Goal: Task Accomplishment & Management: Manage account settings

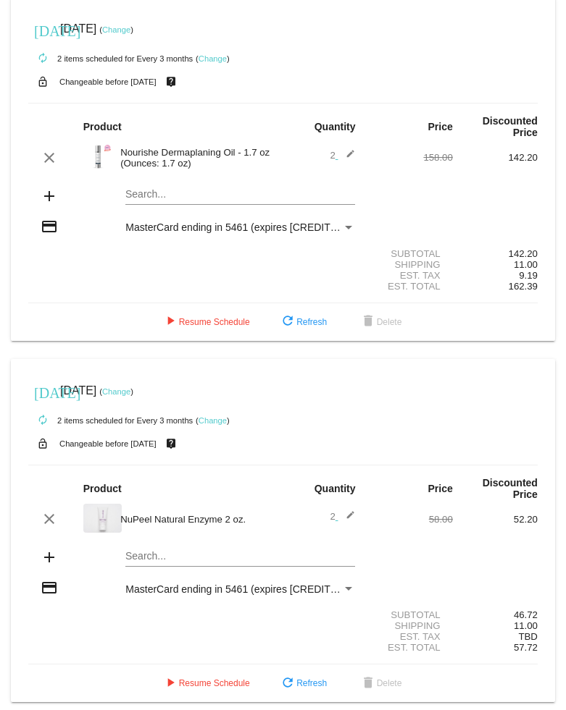
scroll to position [5, 0]
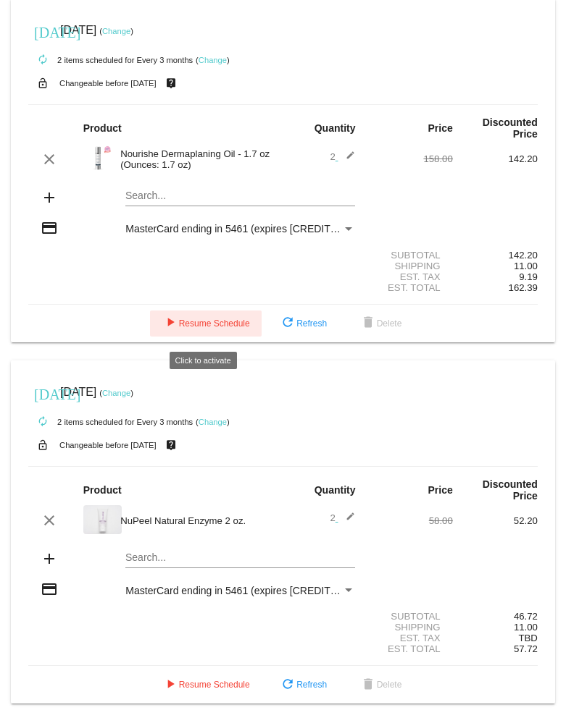
click at [210, 328] on span "play_arrow Resume Schedule" at bounding box center [205, 324] width 88 height 10
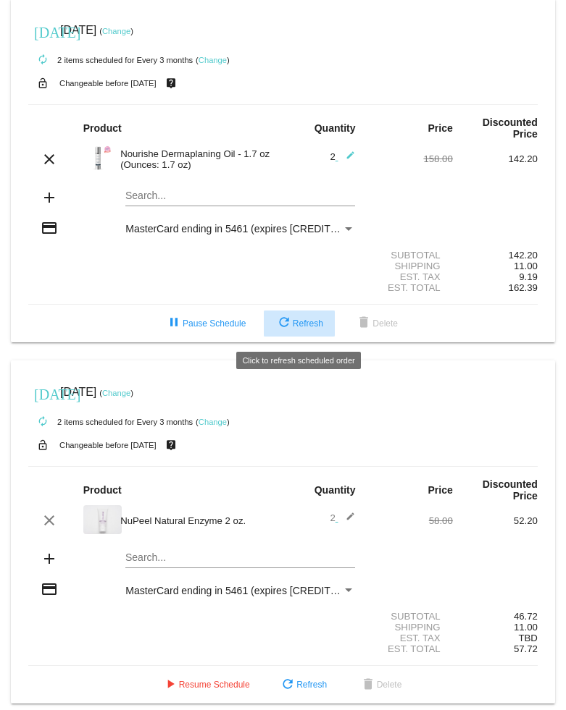
click at [281, 332] on mat-icon "refresh" at bounding box center [283, 323] width 17 height 17
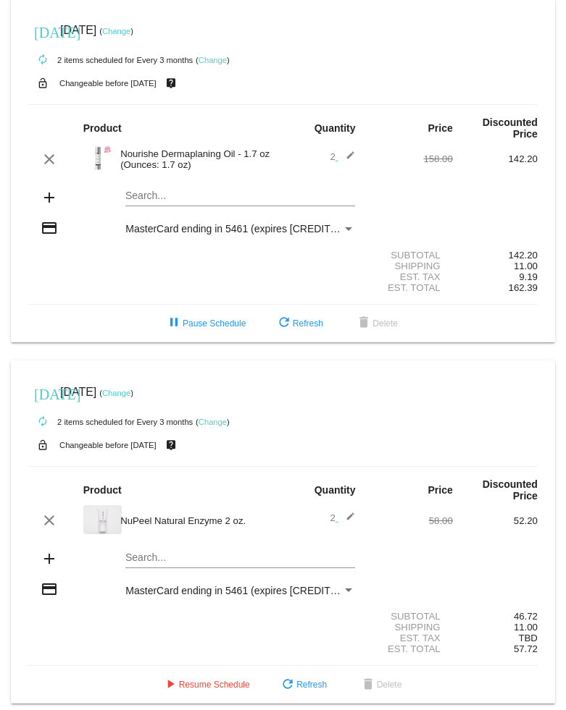
click at [130, 32] on link "Change" at bounding box center [116, 31] width 28 height 9
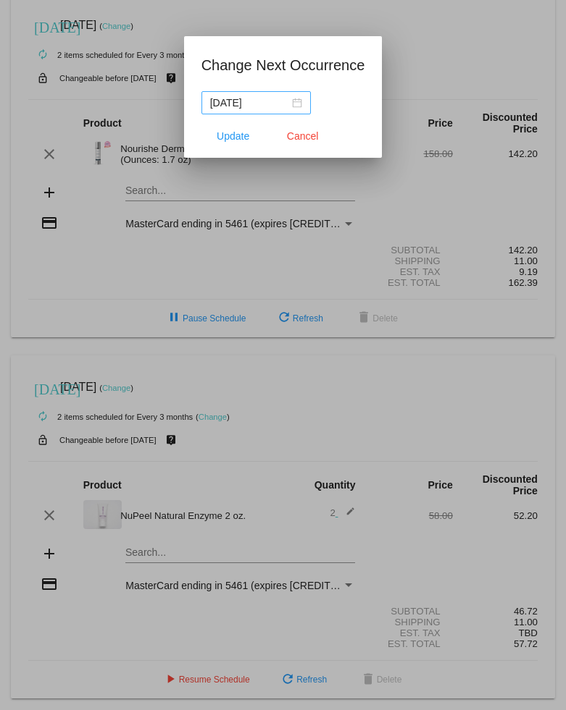
click at [289, 103] on div "2025-09-17" at bounding box center [256, 103] width 92 height 16
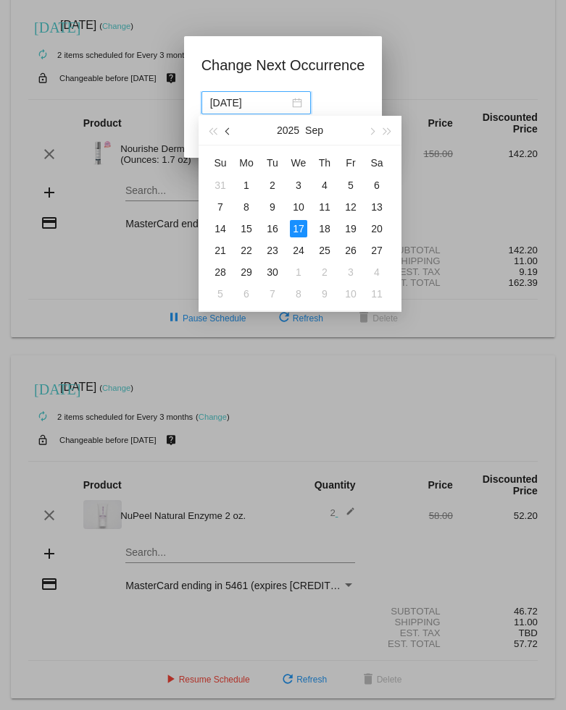
click at [227, 131] on span "button" at bounding box center [228, 131] width 7 height 7
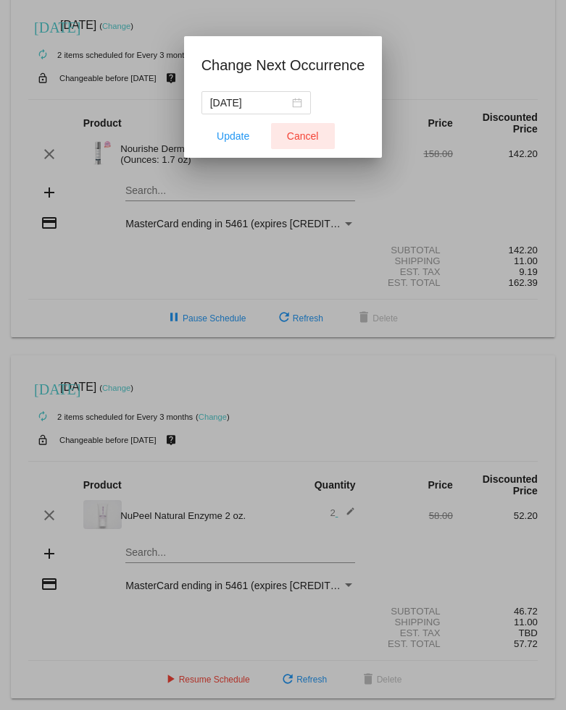
click at [289, 135] on span "Cancel" at bounding box center [303, 136] width 32 height 12
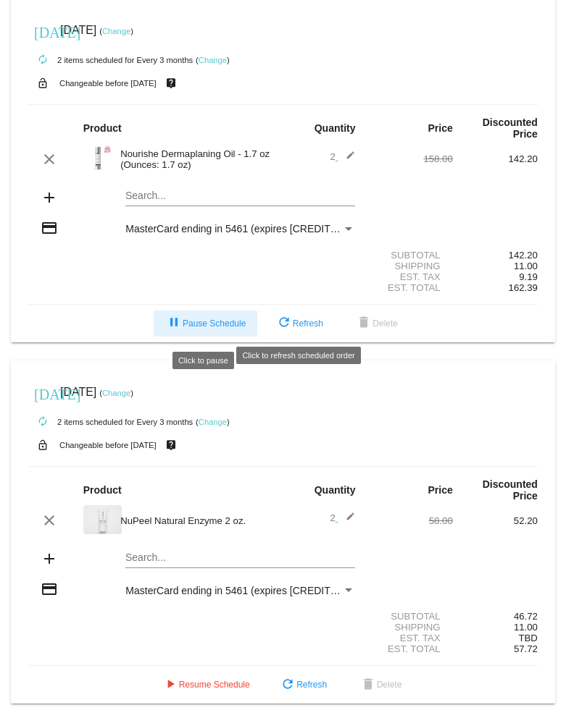
click at [221, 327] on span "pause Pause Schedule" at bounding box center [205, 324] width 80 height 10
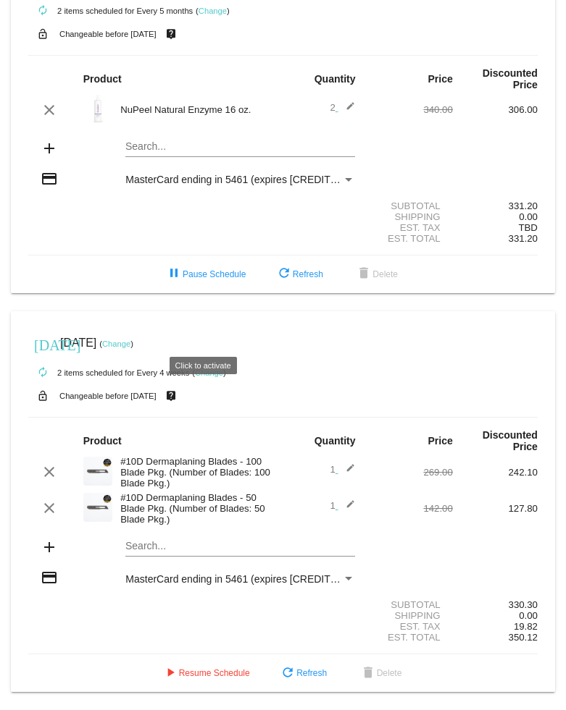
scroll to position [803, 0]
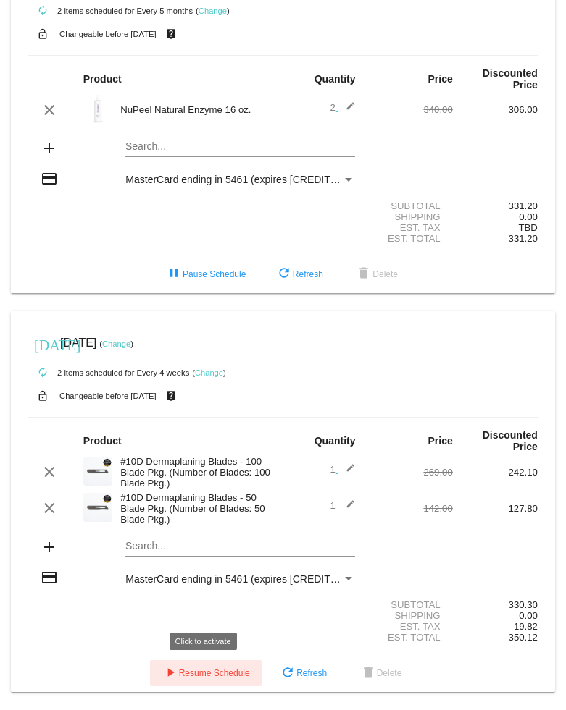
click at [227, 679] on button "play_arrow Resume Schedule" at bounding box center [206, 673] width 112 height 26
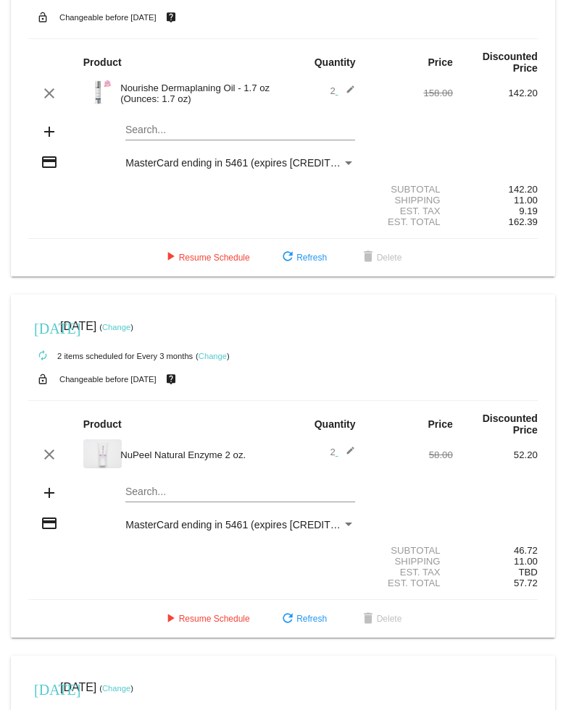
scroll to position [0, 0]
